Goal: Transaction & Acquisition: Purchase product/service

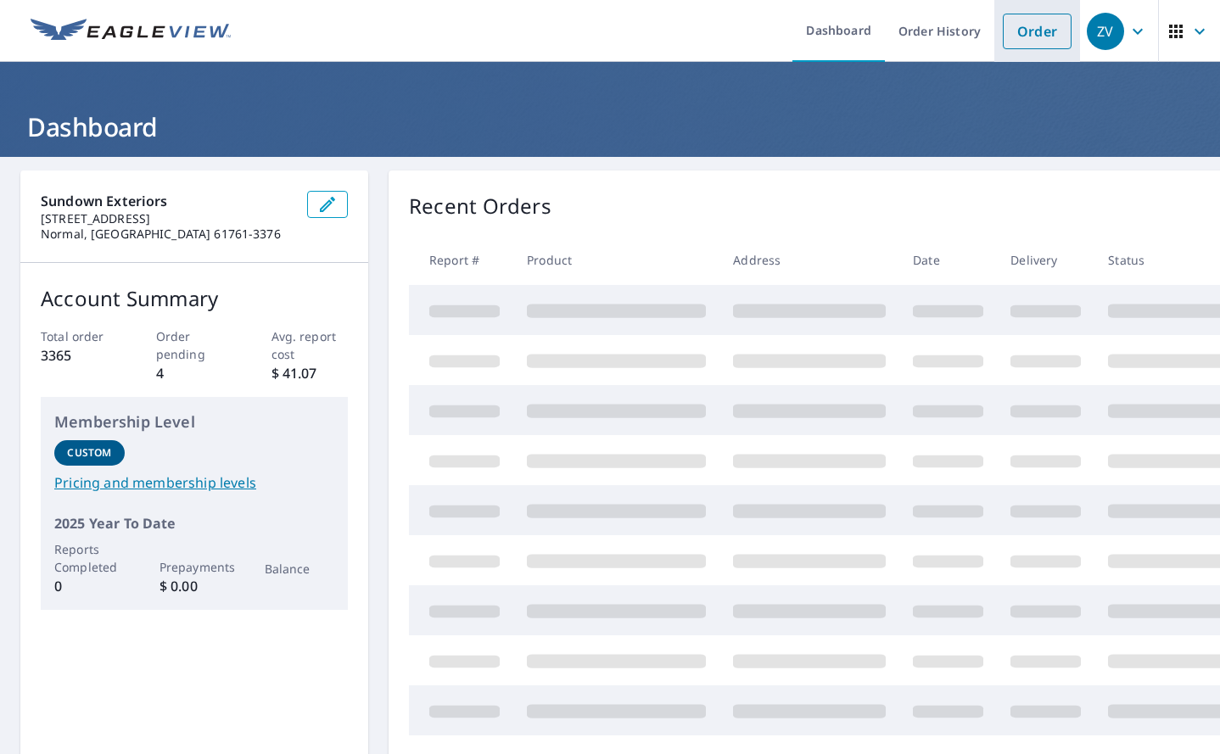
click at [1010, 39] on link "Order" at bounding box center [1037, 32] width 69 height 36
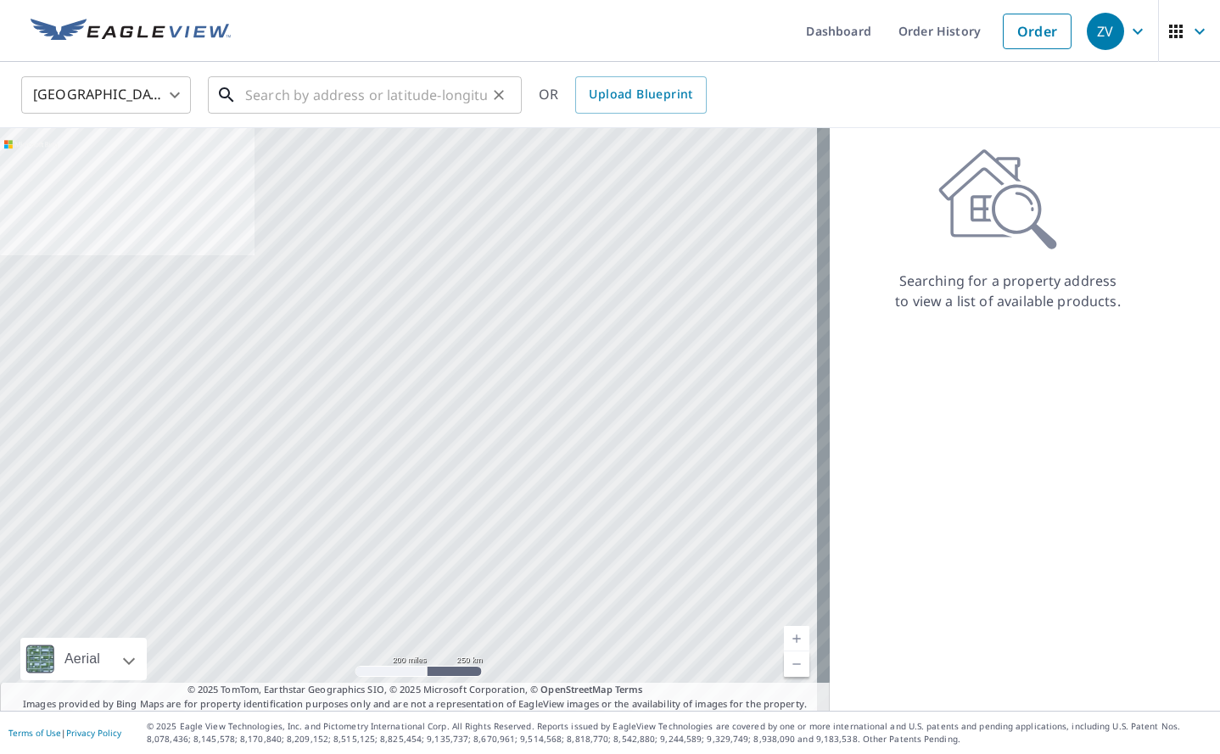
click at [317, 93] on input "text" at bounding box center [366, 95] width 242 height 48
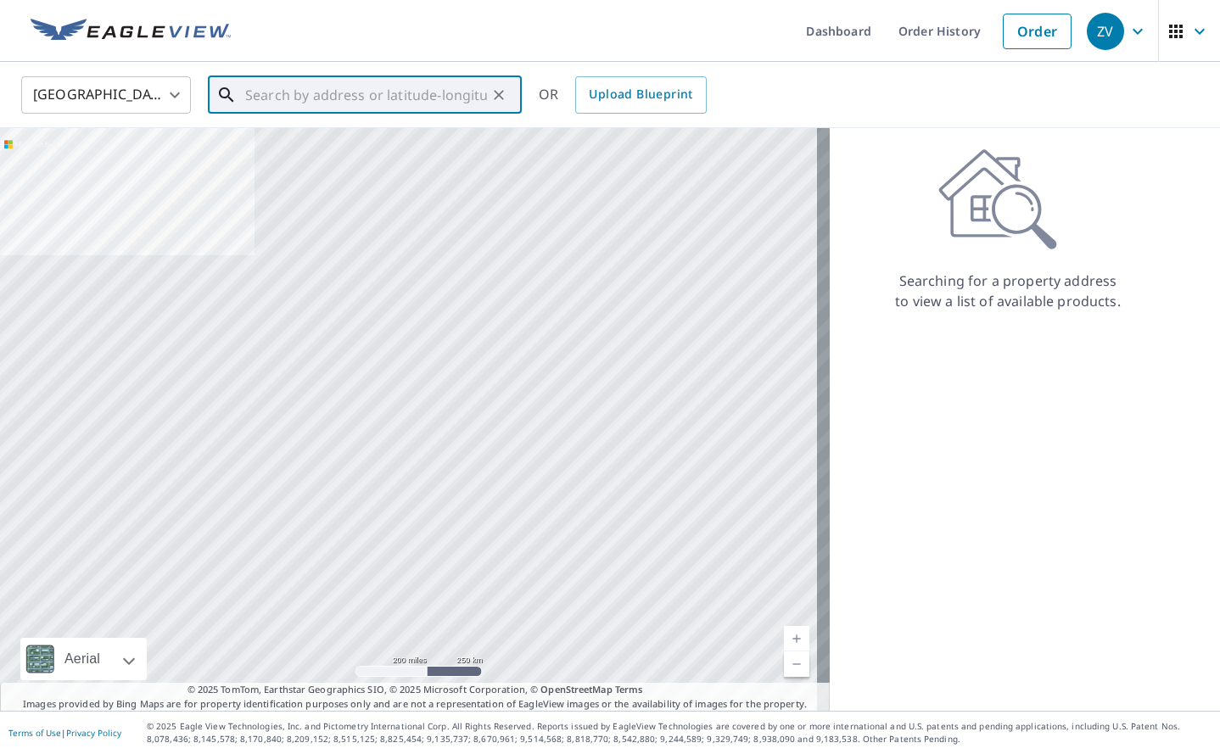
paste input "[STREET_ADDRESS][US_STATE]"
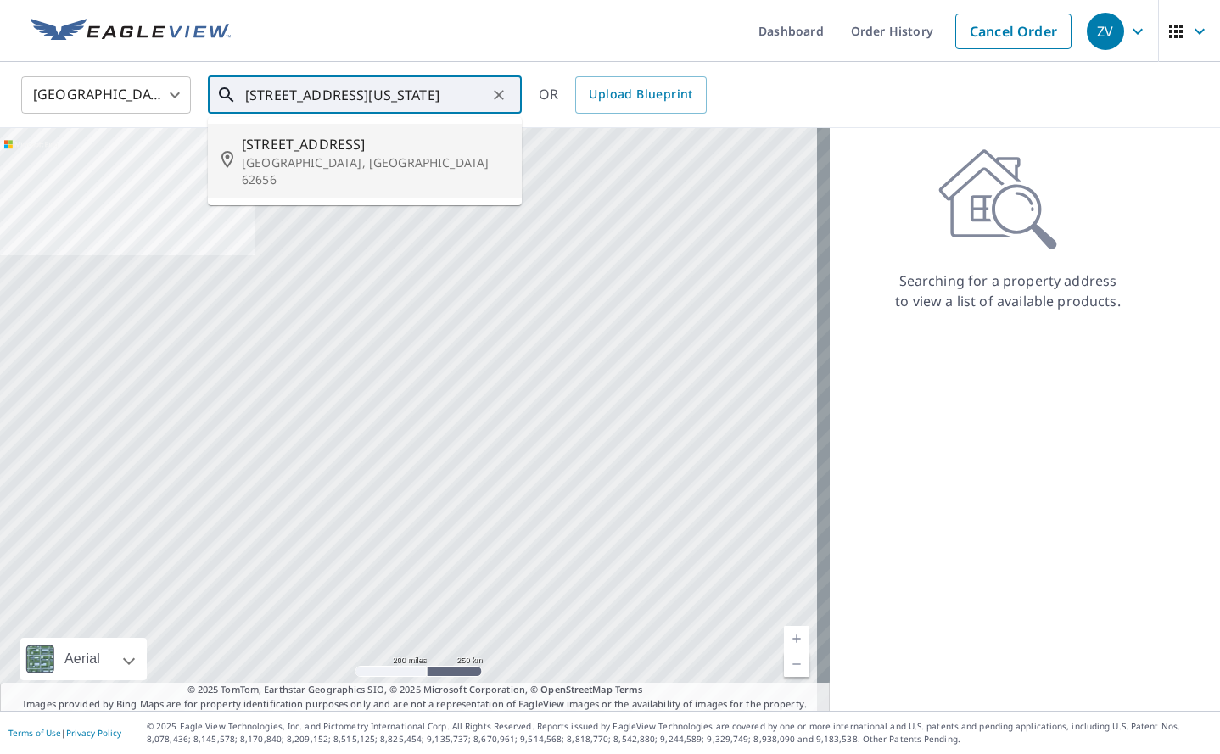
click at [337, 154] on p "[GEOGRAPHIC_DATA], [GEOGRAPHIC_DATA] 62656" at bounding box center [375, 171] width 266 height 34
type input "[STREET_ADDRESS]"
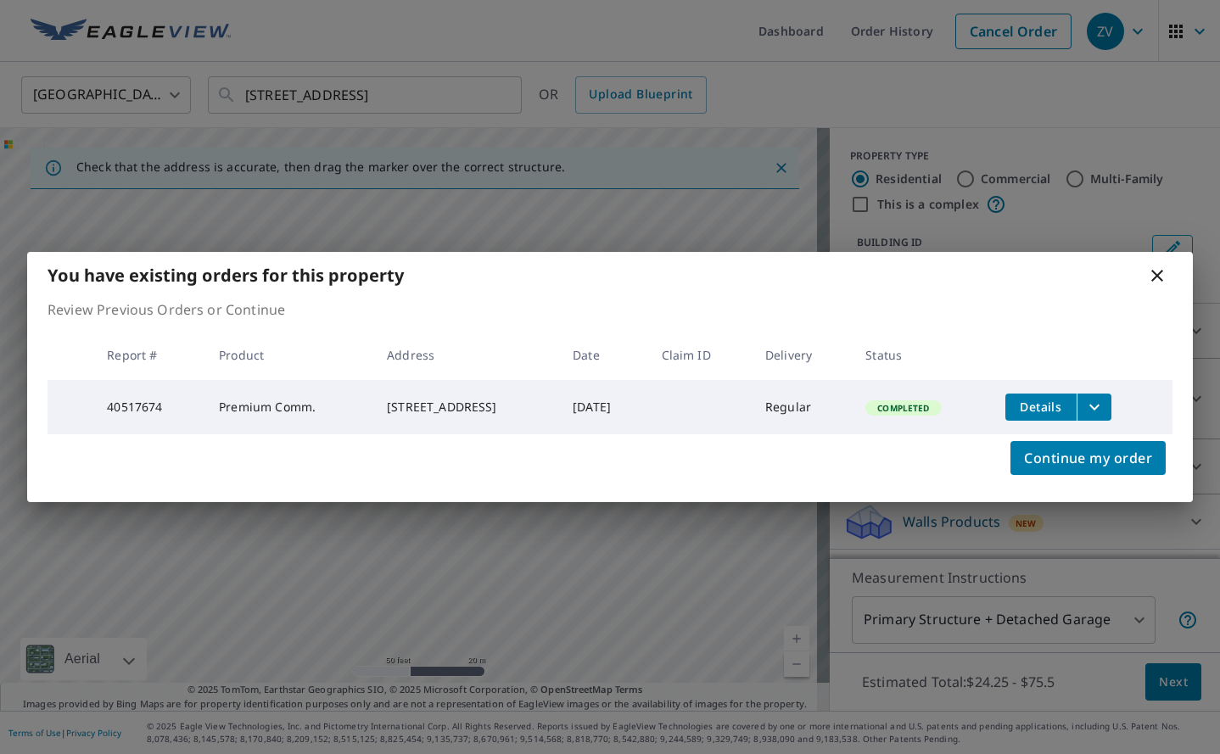
drag, startPoint x: 436, startPoint y: 427, endPoint x: 445, endPoint y: 340, distance: 86.9
click at [445, 340] on body "ZV ZV Dashboard Order History Cancel Order ZV [GEOGRAPHIC_DATA] [GEOGRAPHIC_DAT…" at bounding box center [610, 377] width 1220 height 754
click at [1088, 460] on span "Continue my order" at bounding box center [1088, 458] width 128 height 24
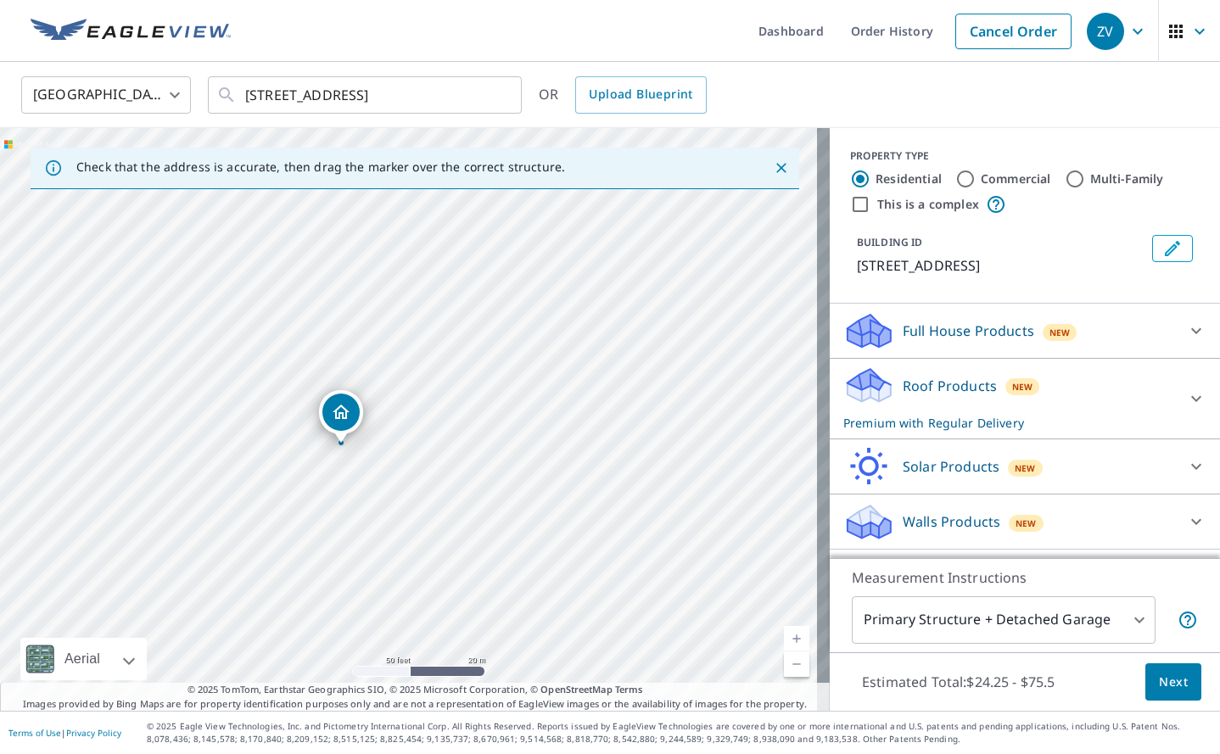
click at [377, 366] on div "[STREET_ADDRESS]" at bounding box center [415, 419] width 830 height 583
click at [1167, 683] on span "Next" at bounding box center [1173, 682] width 29 height 21
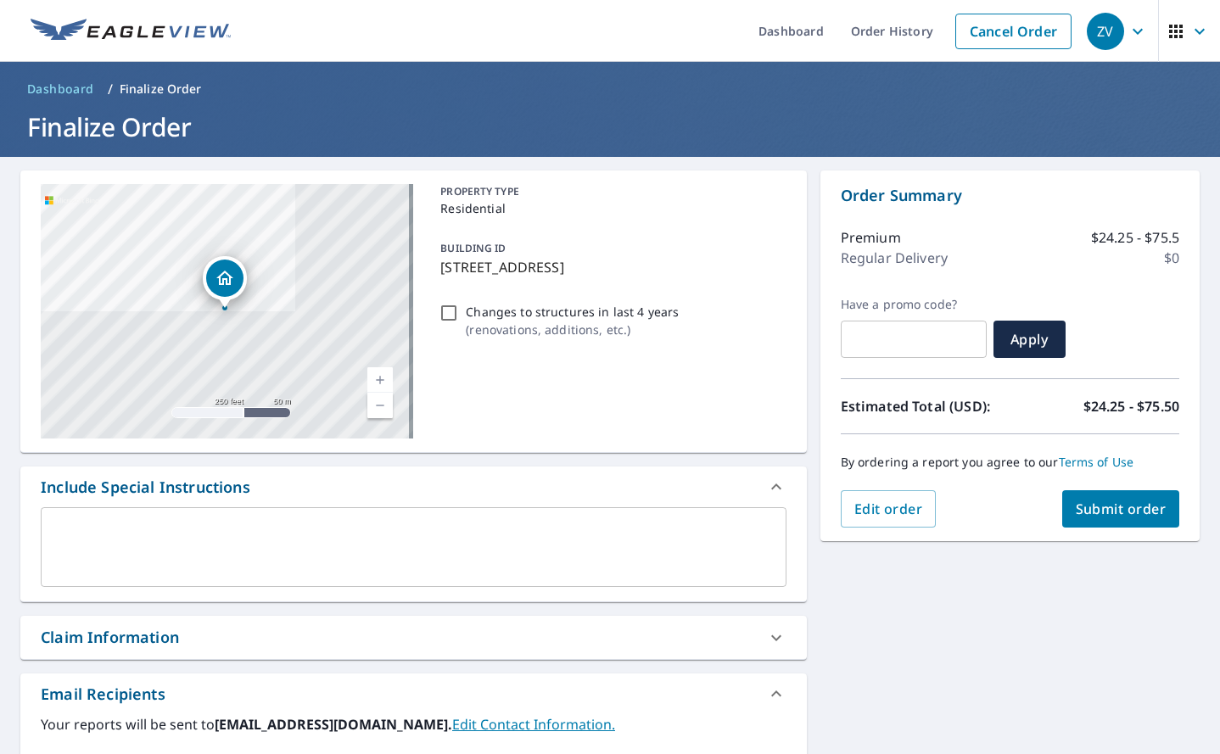
click at [1131, 506] on span "Submit order" at bounding box center [1121, 509] width 91 height 19
